Goal: Task Accomplishment & Management: Use online tool/utility

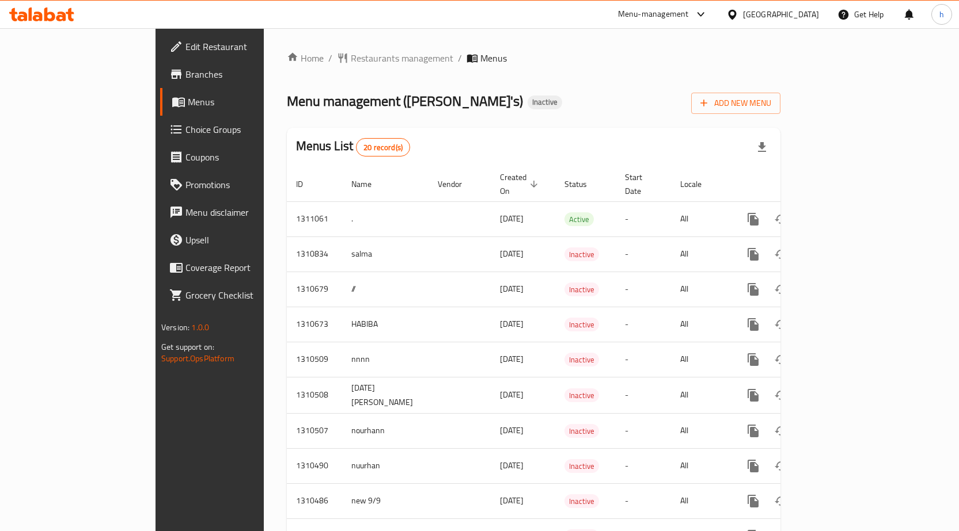
click at [188, 96] on span "Menus" at bounding box center [247, 102] width 119 height 14
click at [185, 75] on span "Branches" at bounding box center [245, 74] width 121 height 14
click at [771, 104] on span "Add New Menu" at bounding box center [735, 103] width 71 height 14
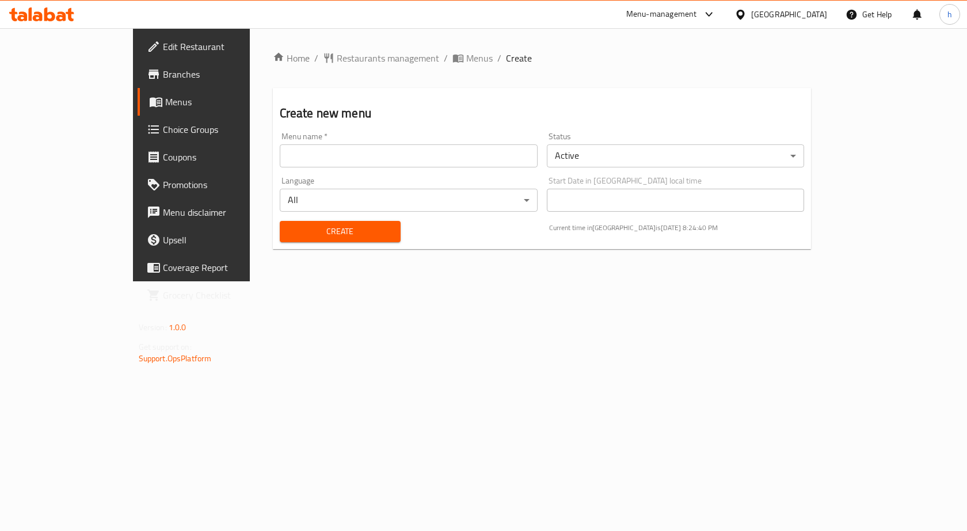
click at [372, 170] on div "Menu name   * Menu name *" at bounding box center [408, 150] width 267 height 44
click at [375, 159] on input "text" at bounding box center [409, 156] width 258 height 23
type input "1"
type input "hhhhh"
click at [280, 221] on button "Create" at bounding box center [340, 231] width 121 height 21
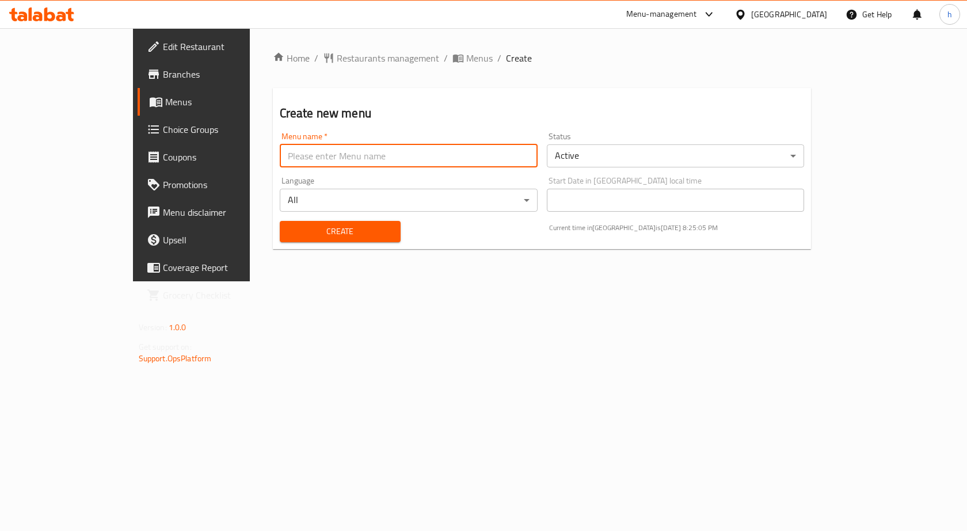
click at [165, 102] on span "Menus" at bounding box center [225, 102] width 120 height 14
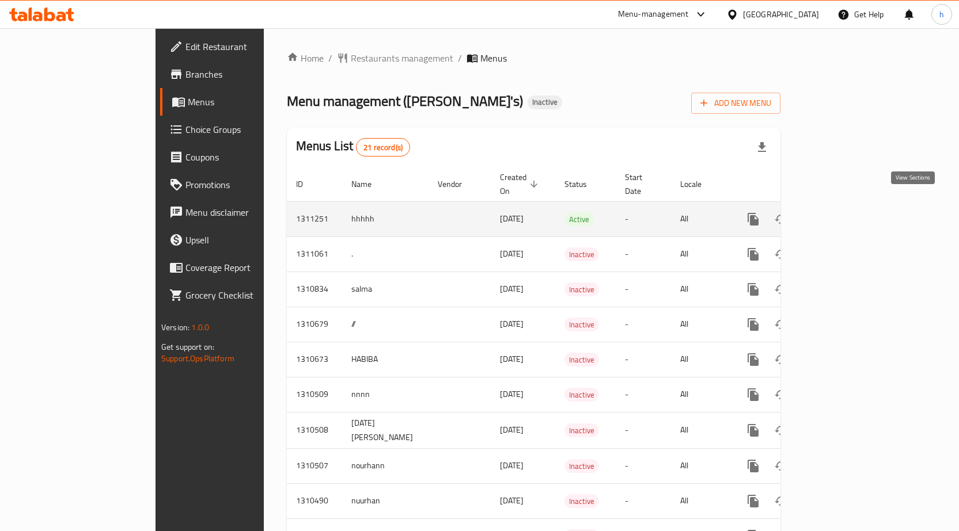
click at [843, 212] on icon "enhanced table" at bounding box center [836, 219] width 14 height 14
